Goal: Transaction & Acquisition: Purchase product/service

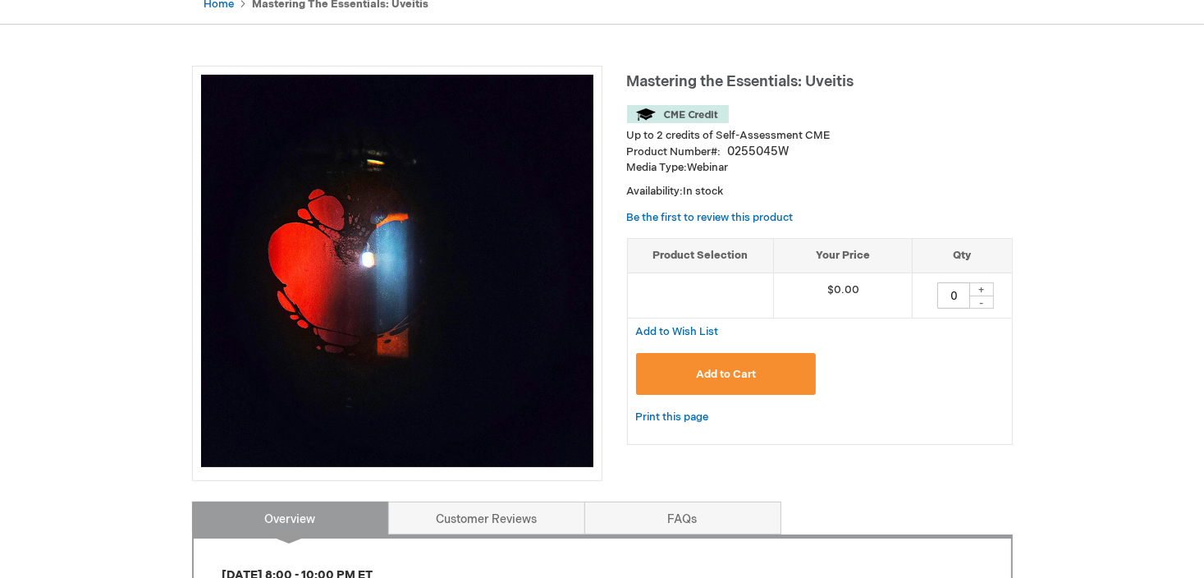
scroll to position [179, 0]
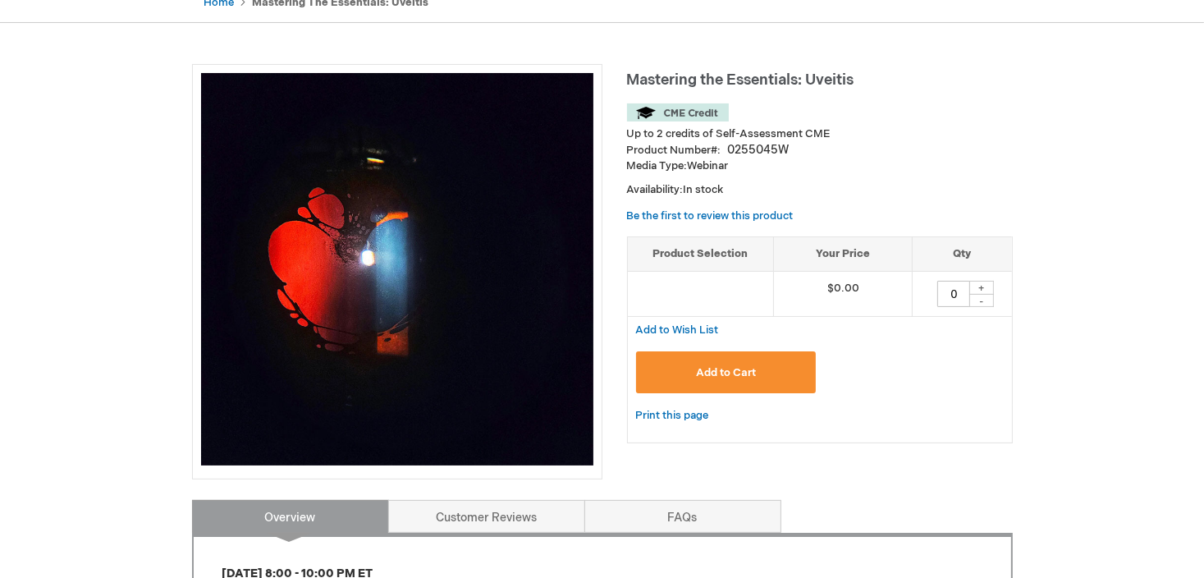
click at [706, 378] on span "Add to Cart" at bounding box center [726, 372] width 60 height 13
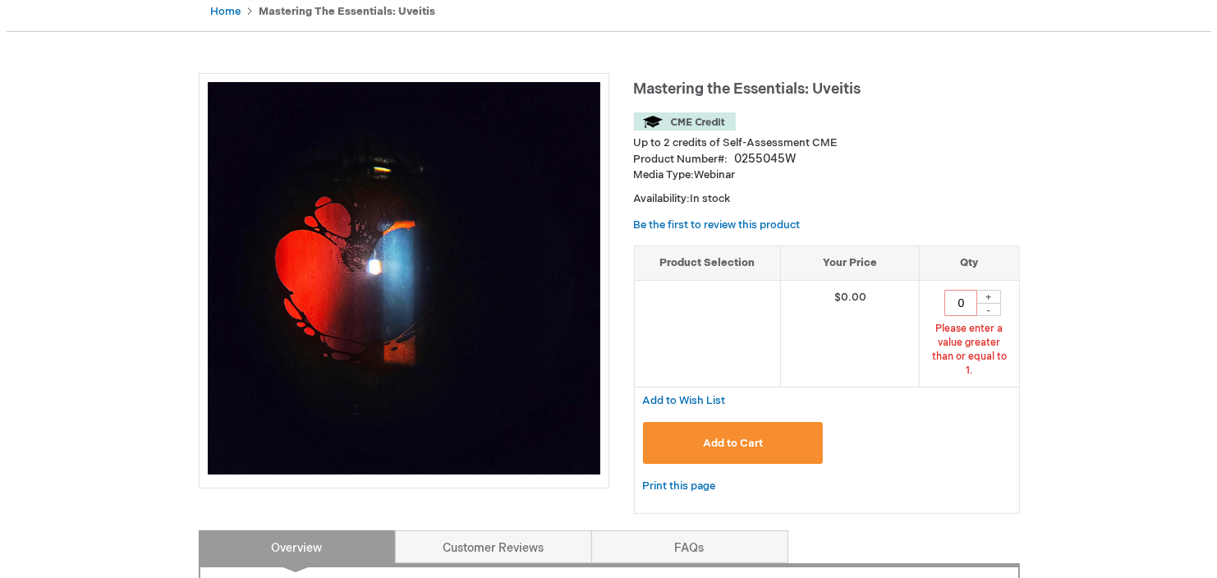
scroll to position [169, 0]
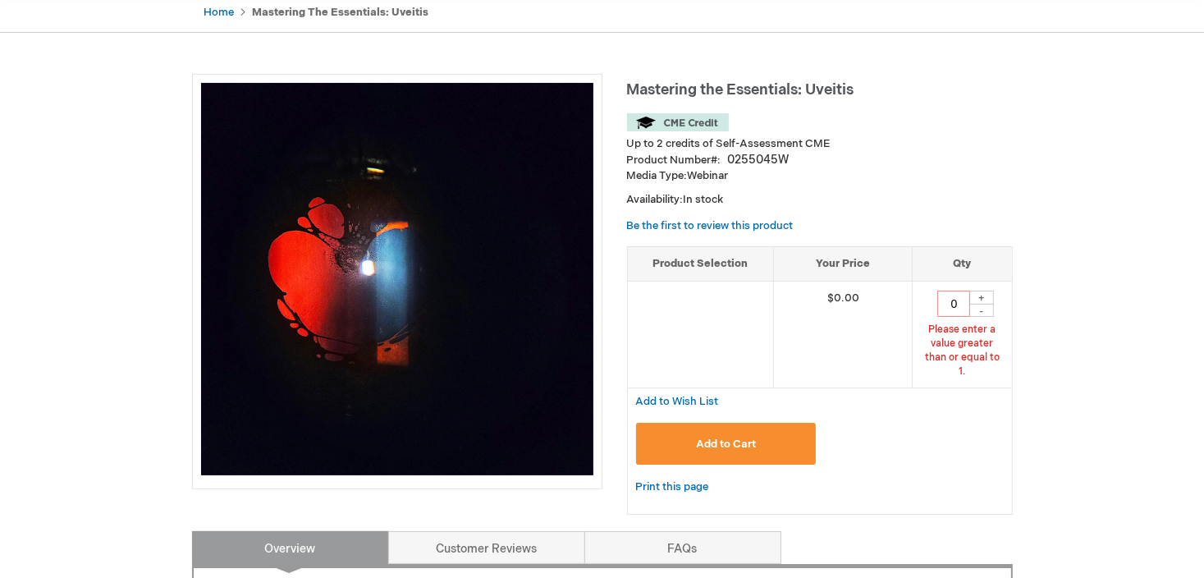
click at [982, 296] on div "+" at bounding box center [982, 298] width 25 height 14
type input "1"
click at [718, 438] on span "Add to Cart" at bounding box center [726, 444] width 60 height 13
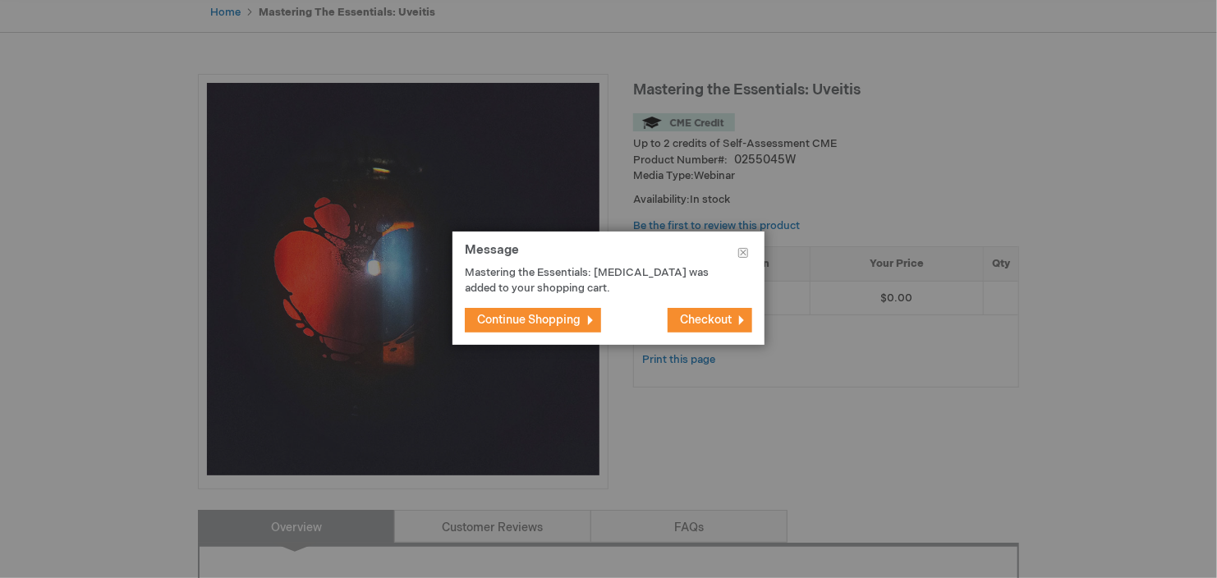
click at [712, 320] on span "Checkout" at bounding box center [706, 320] width 52 height 14
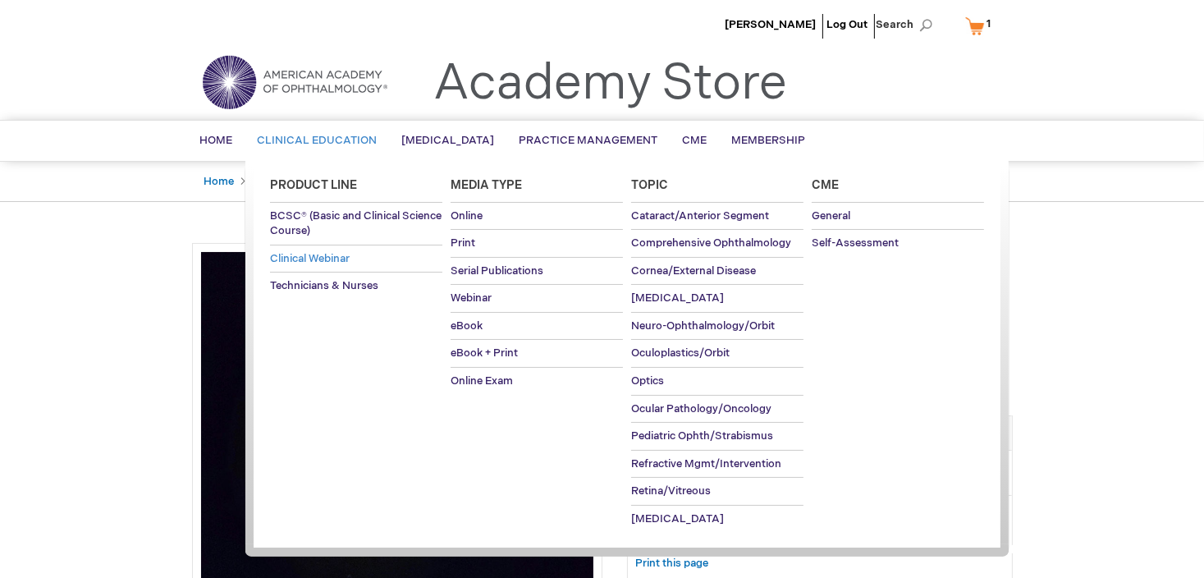
click at [325, 252] on span "Clinical Webinar" at bounding box center [310, 258] width 80 height 13
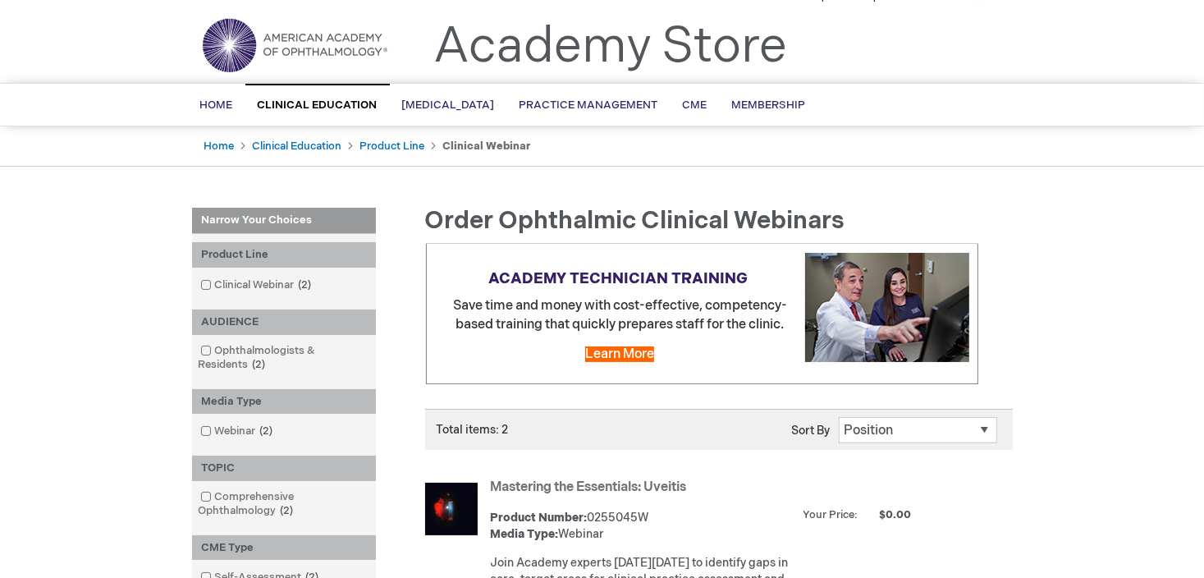
scroll to position [33, 0]
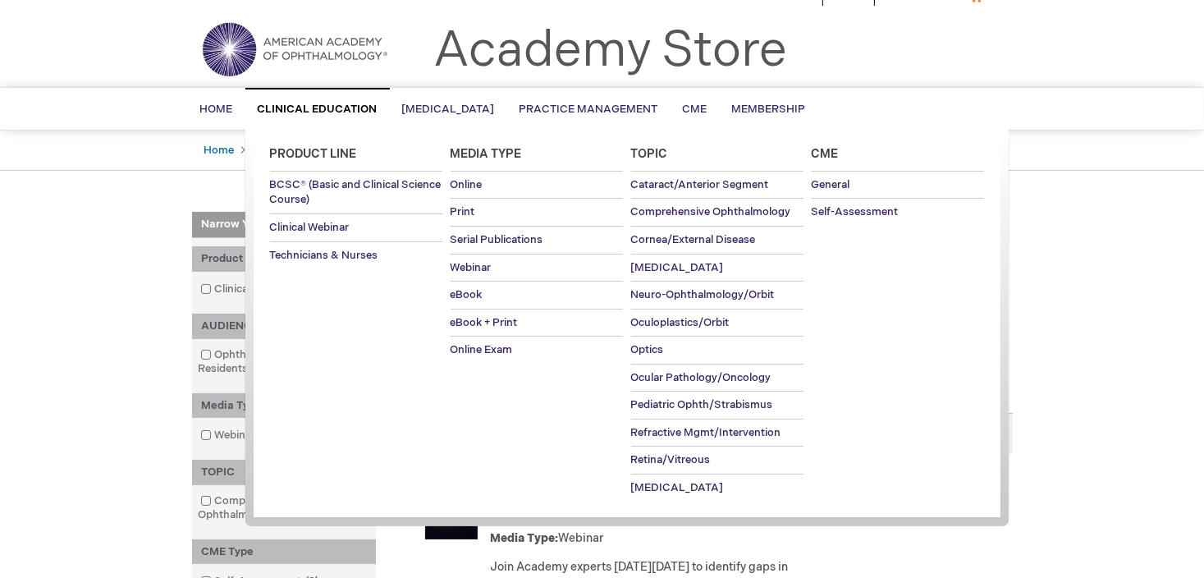
click at [314, 114] on span "Clinical Education" at bounding box center [318, 109] width 120 height 13
click at [288, 200] on span "BCSC® (Basic and Clinical Science Course)" at bounding box center [356, 191] width 172 height 29
